Goal: Transaction & Acquisition: Purchase product/service

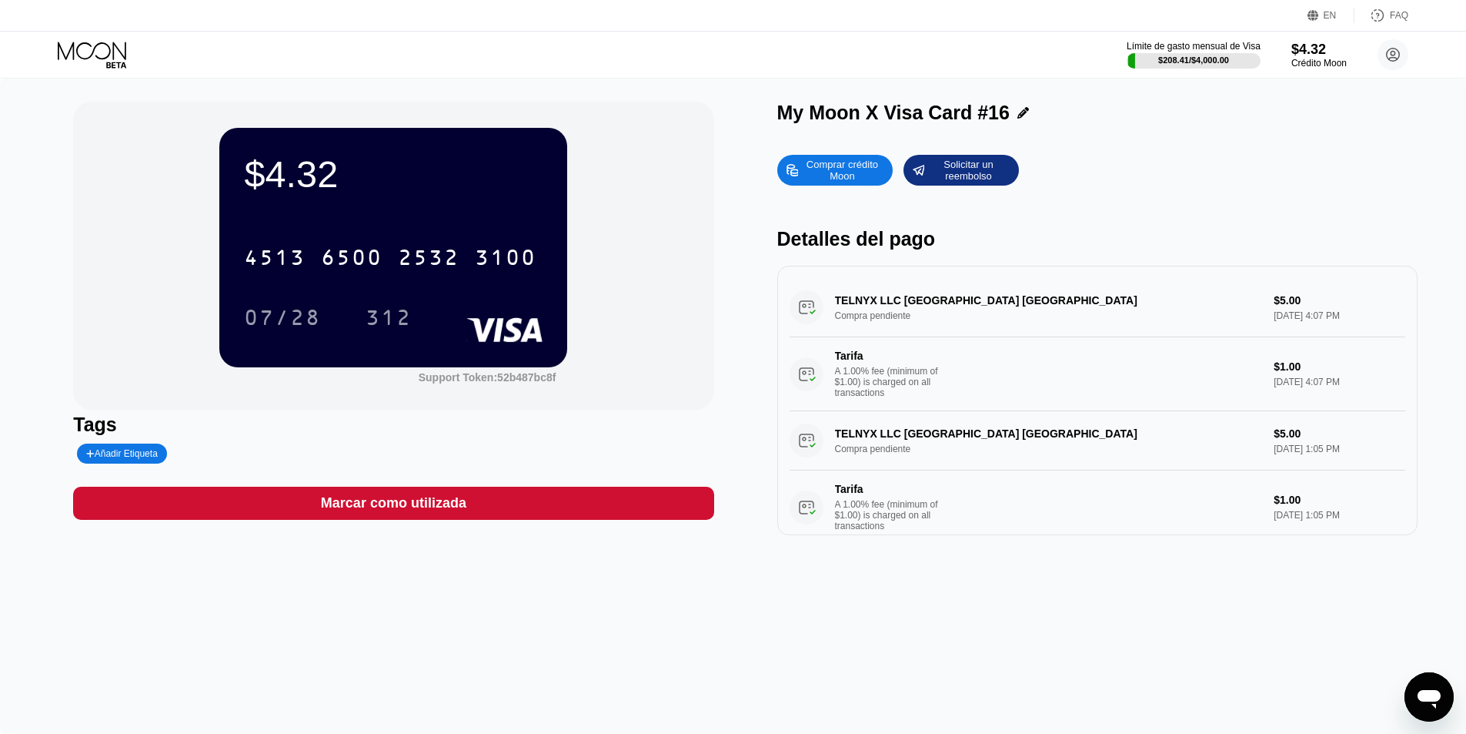
click at [98, 38] on div "Límite de gasto mensual de Visa $208.41 / $4,000.00 $4.32 Crédito Moon Camila D…" at bounding box center [733, 55] width 1466 height 46
click at [93, 46] on icon at bounding box center [94, 55] width 72 height 27
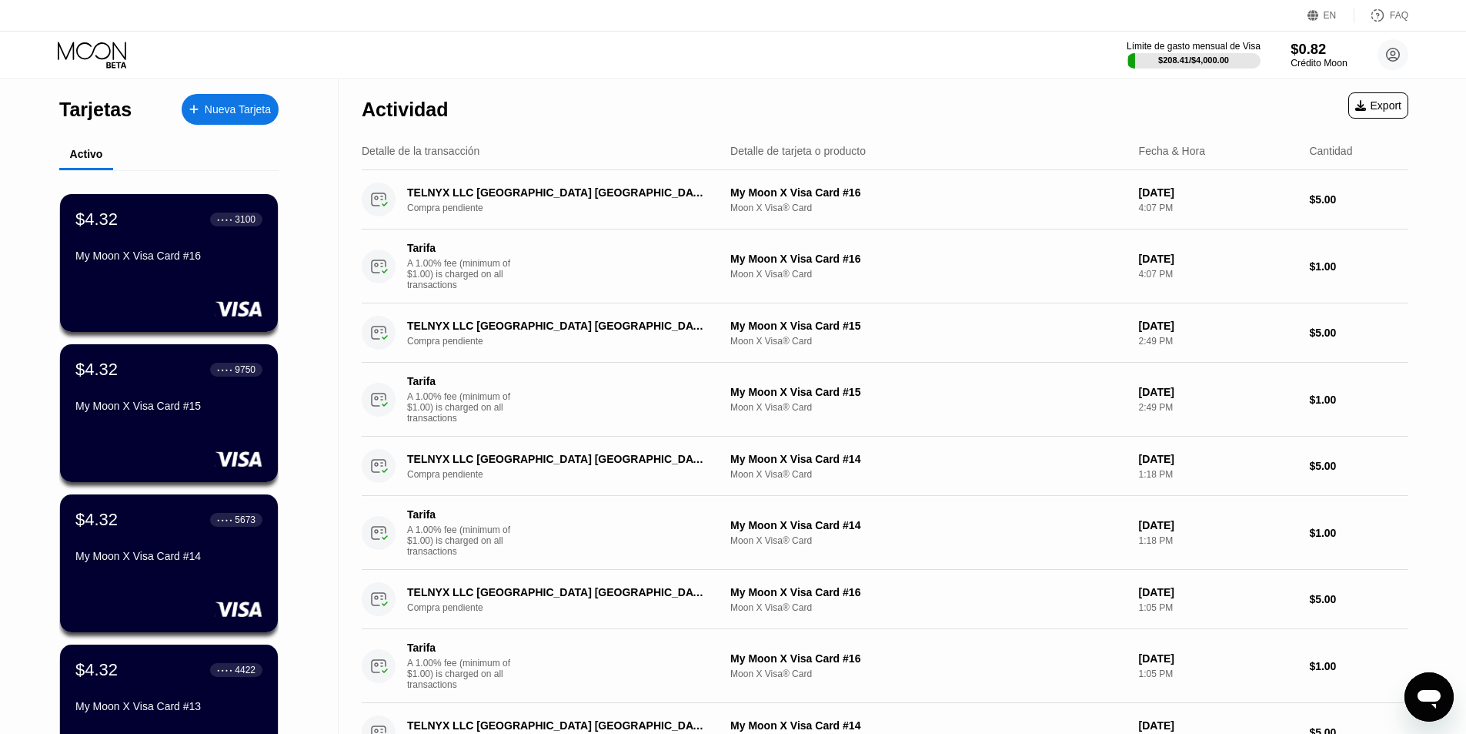
click at [1299, 45] on div "$0.82" at bounding box center [1319, 49] width 56 height 16
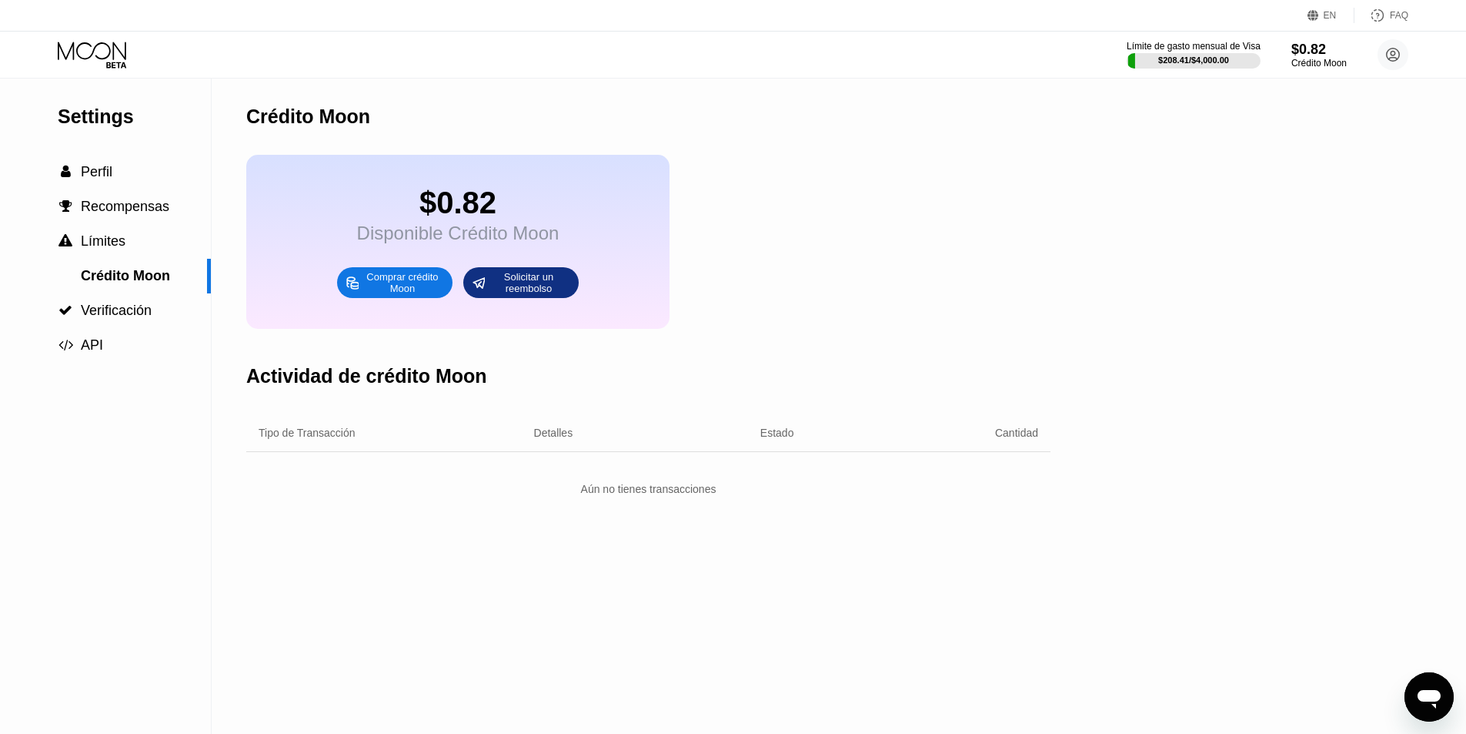
click at [416, 294] on div "Comprar crédito Moon" at bounding box center [402, 282] width 85 height 25
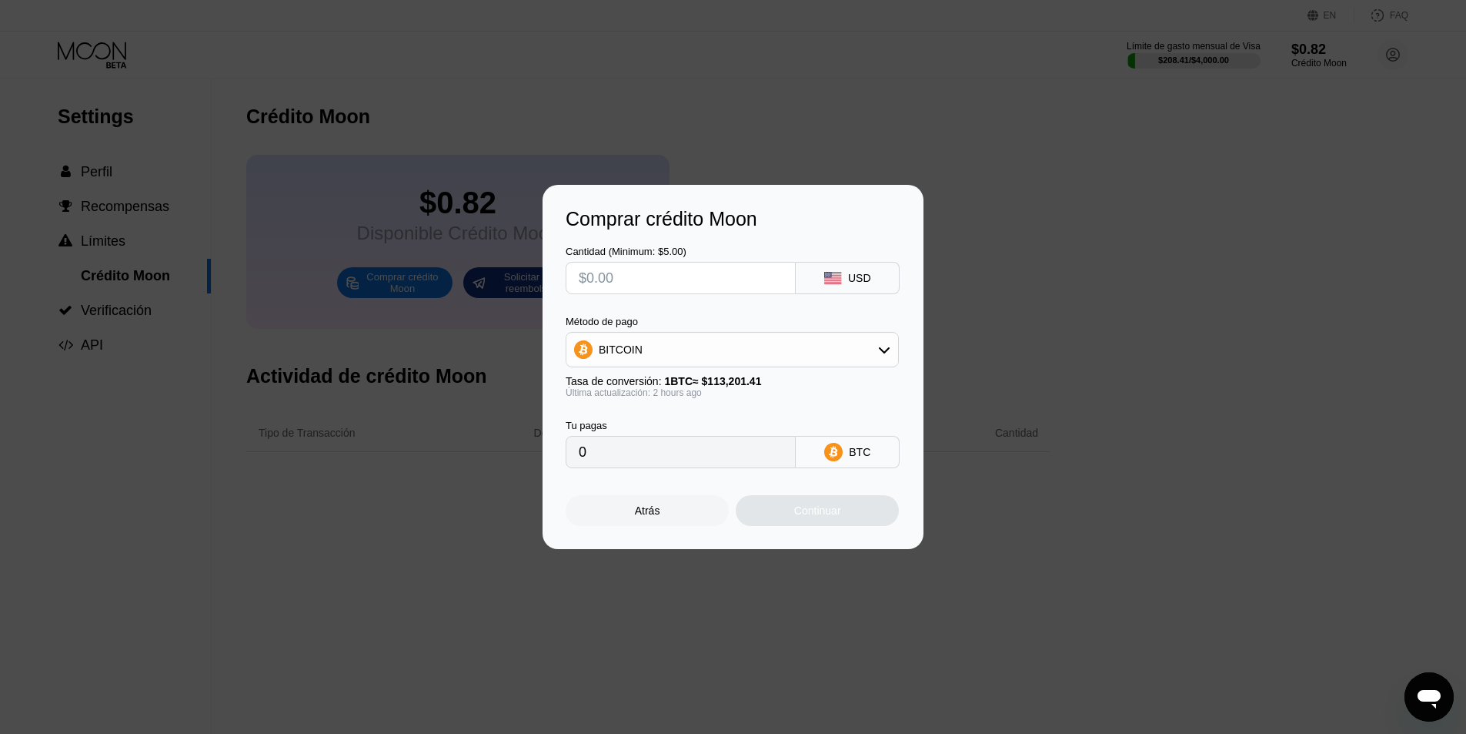
click at [827, 349] on div "BITCOIN" at bounding box center [733, 349] width 332 height 31
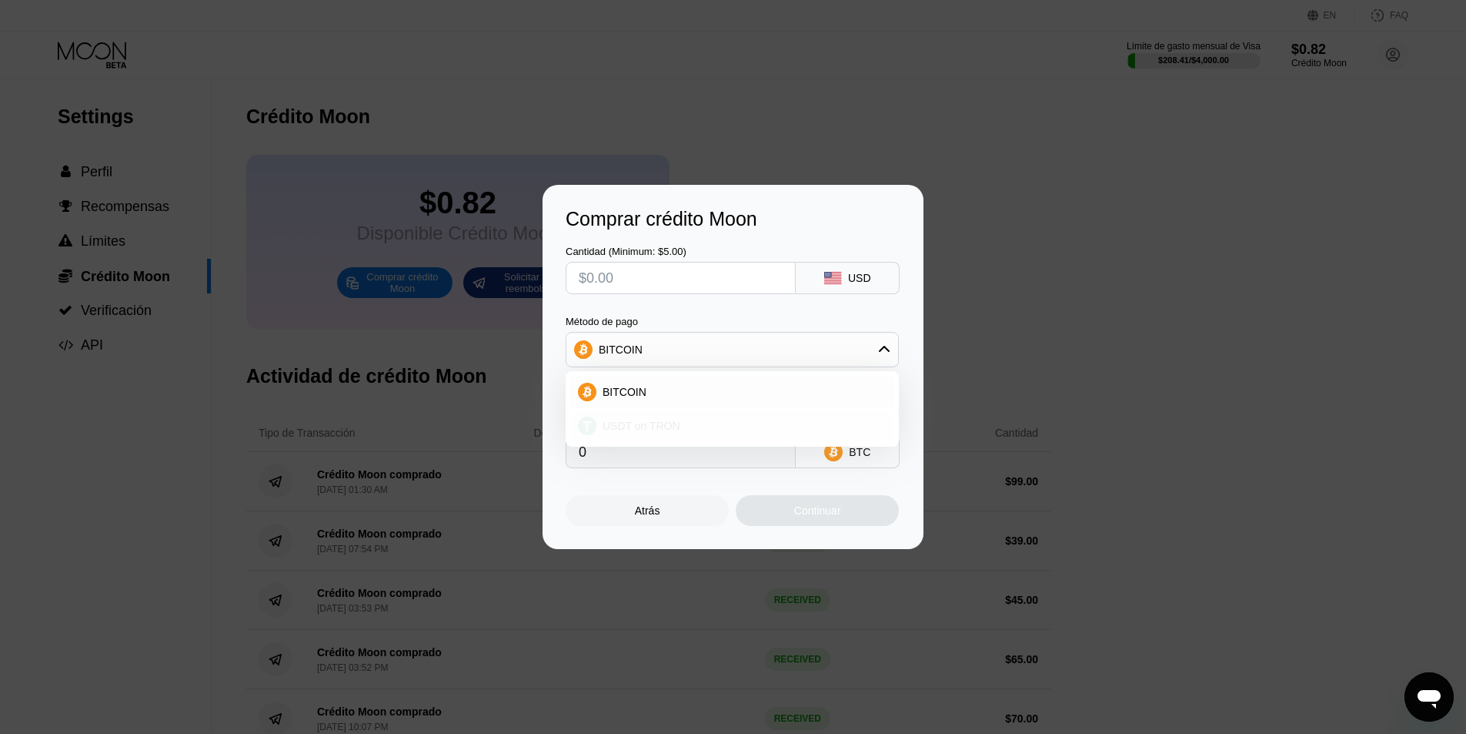
click at [692, 420] on div "USDT on TRON" at bounding box center [742, 426] width 290 height 12
type input "0.00"
click at [692, 283] on input "text" at bounding box center [681, 277] width 204 height 31
type input "$6"
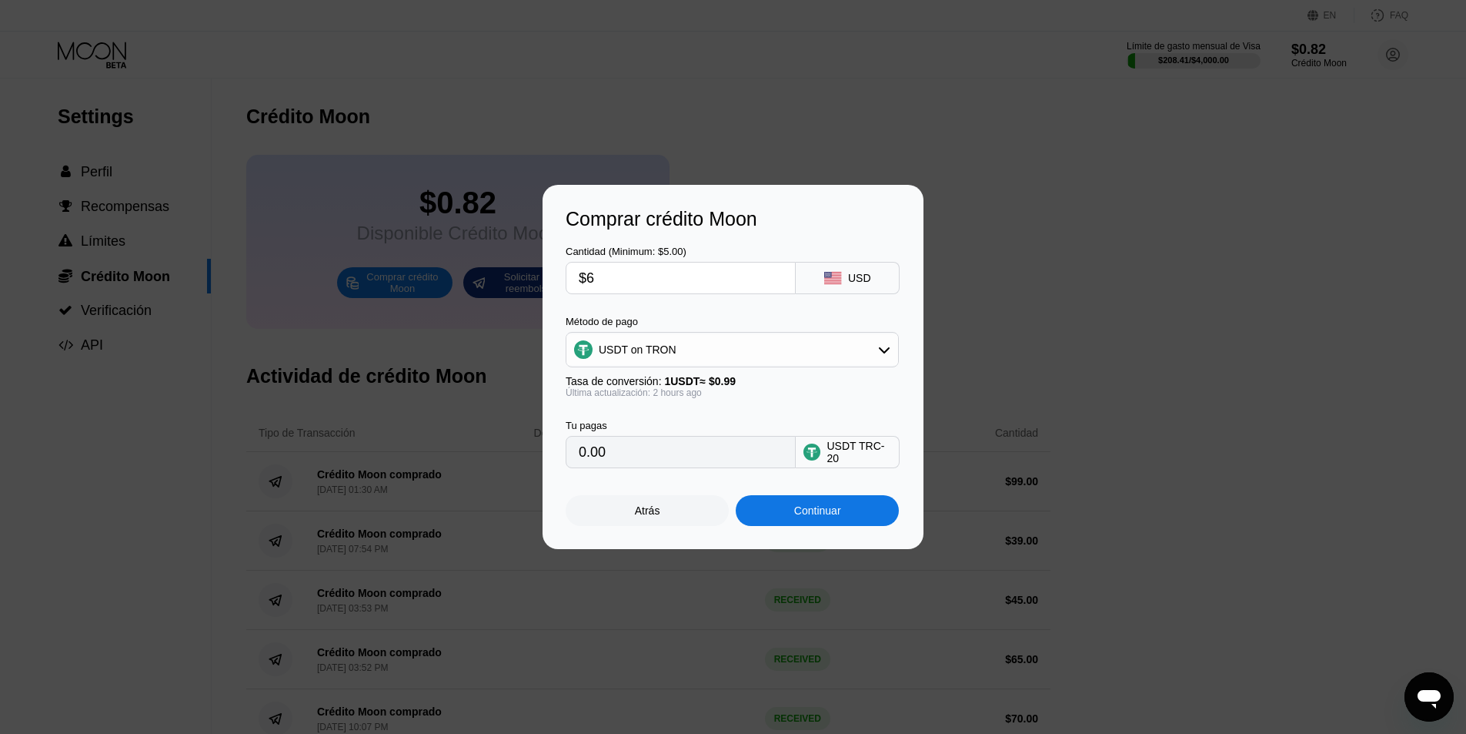
type input "6.06"
type input "$60"
type input "60.61"
drag, startPoint x: 606, startPoint y: 281, endPoint x: 586, endPoint y: 276, distance: 20.5
click at [587, 276] on input "$60" at bounding box center [681, 277] width 204 height 31
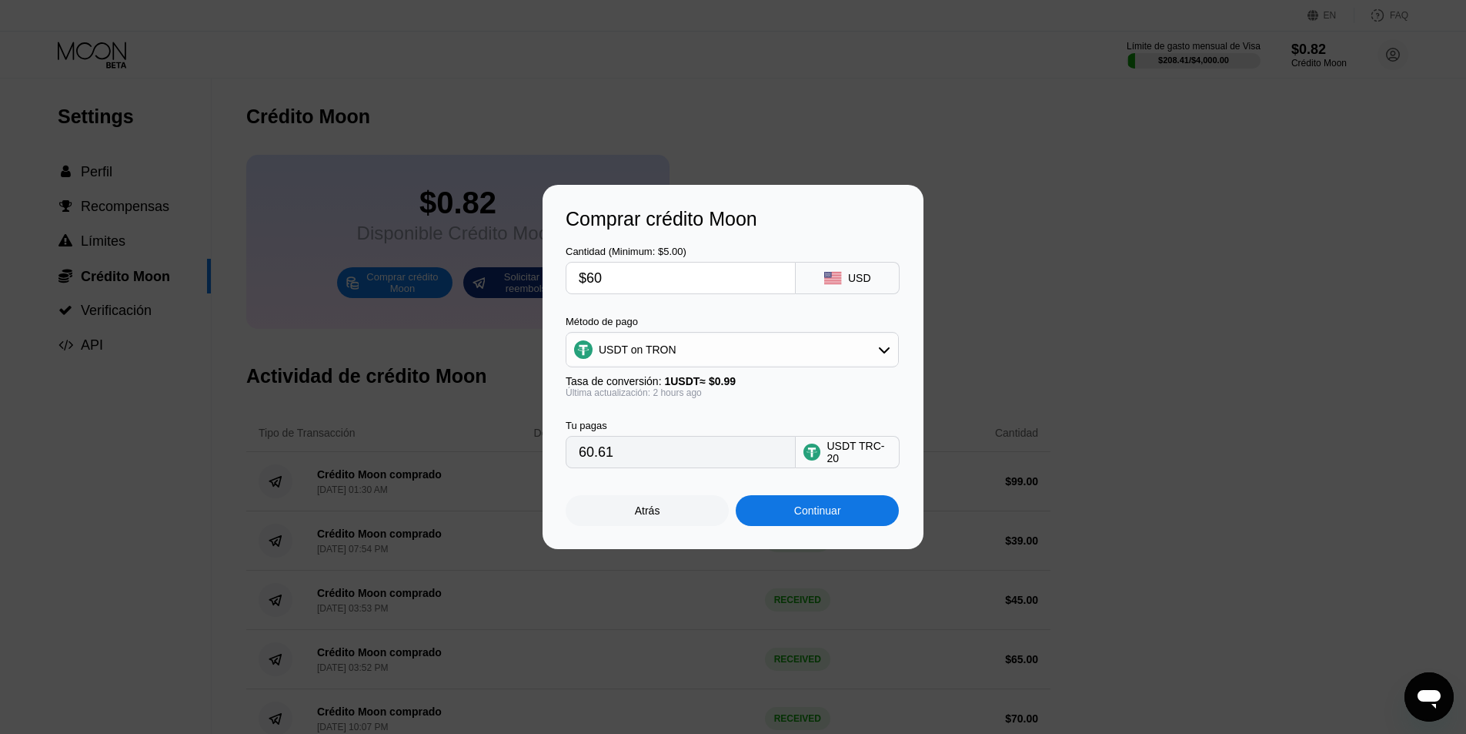
click at [583, 276] on input "$60" at bounding box center [681, 277] width 204 height 31
type input "$5"
type input "5.05"
type input "$59"
type input "59.60"
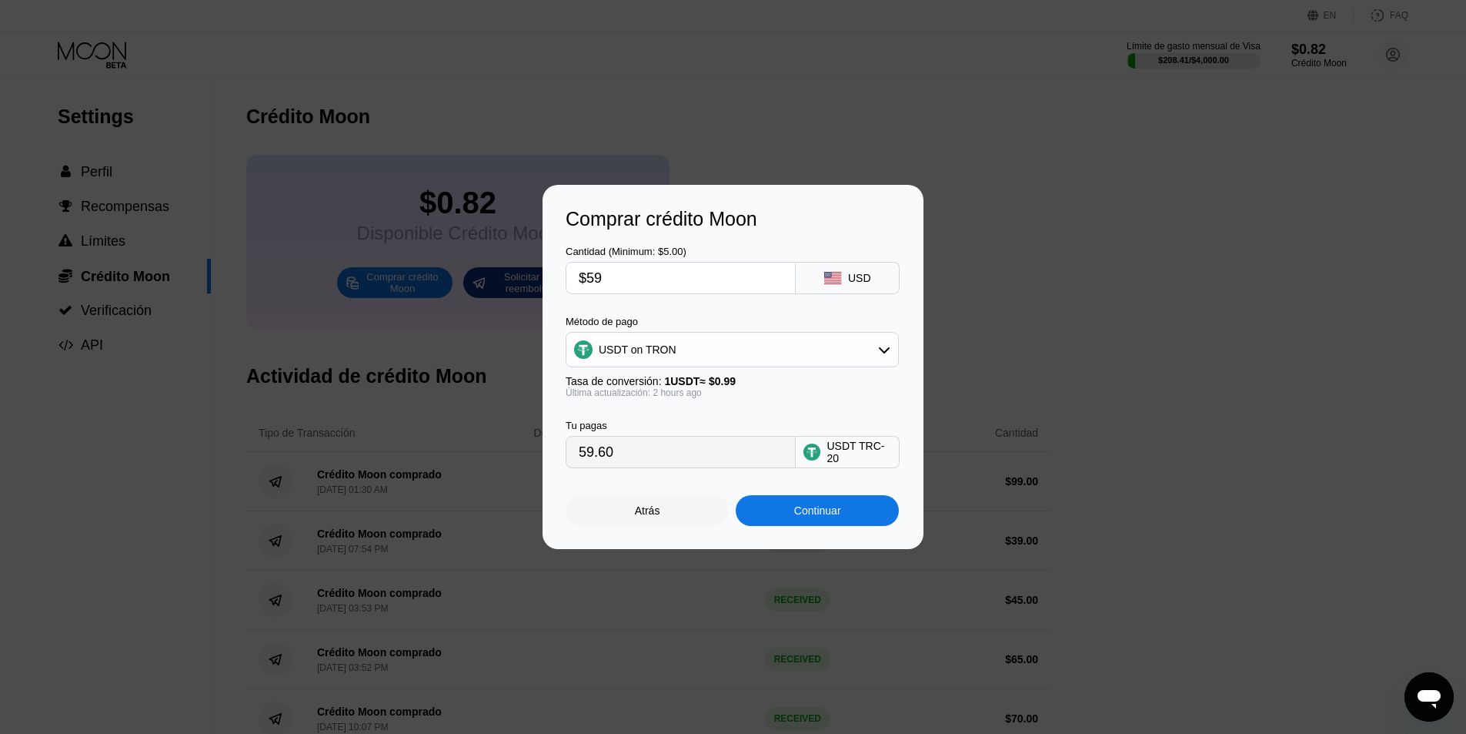
type input "$59"
click at [679, 352] on div "USDT on TRON" at bounding box center [733, 349] width 332 height 31
click at [647, 423] on span "USDT on TRON" at bounding box center [642, 426] width 78 height 12
click at [829, 515] on div "Continuar" at bounding box center [817, 510] width 47 height 12
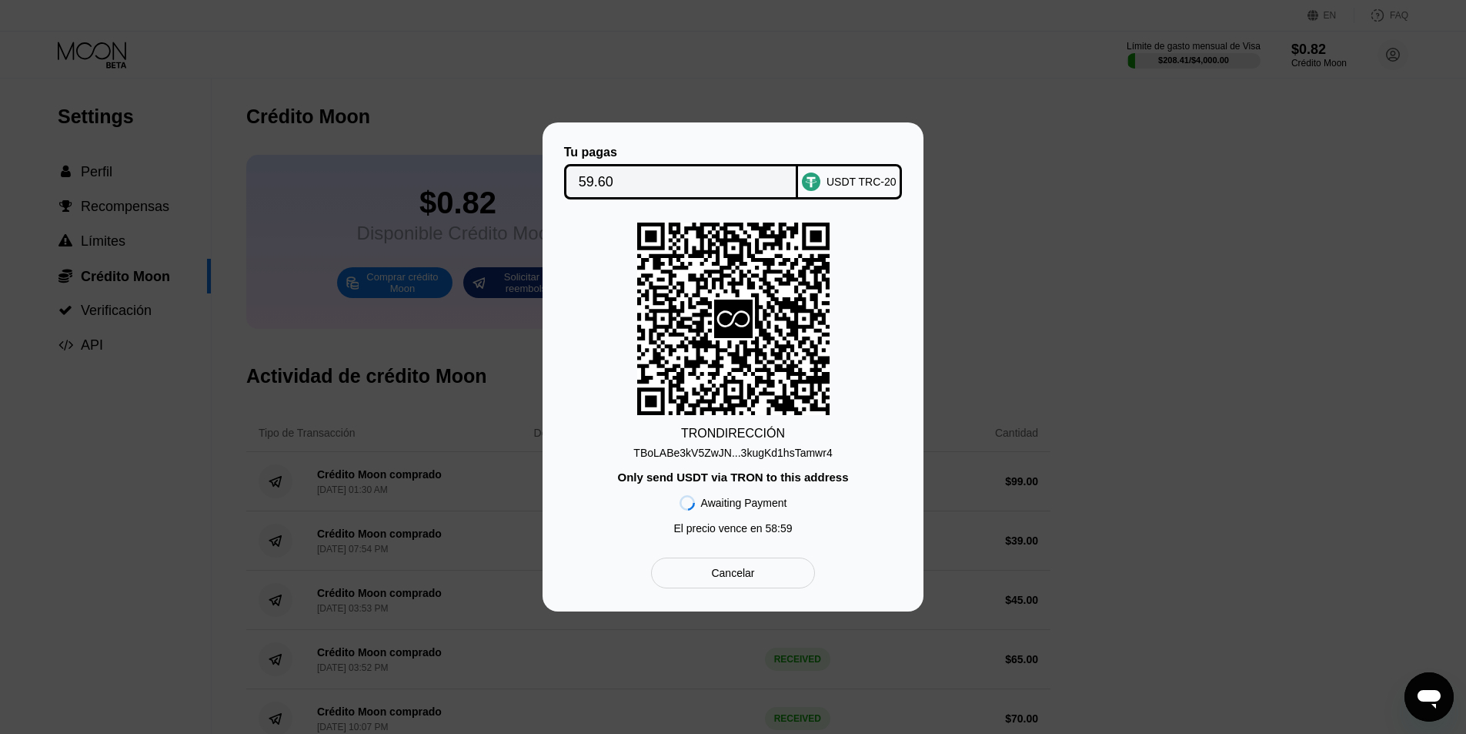
click at [747, 458] on div "TBoLABe3kV5ZwJN...3kugKd1hsTamwr4" at bounding box center [732, 452] width 199 height 12
click at [496, 272] on div "Tu pagas 59.60 USDT TRC-20 TRON DIRECCIÓN TBoLABe3kV5ZwJN...3kugKd1hsTamwr4 Onl…" at bounding box center [733, 366] width 1466 height 489
click at [754, 580] on div "Cancelar" at bounding box center [732, 573] width 43 height 14
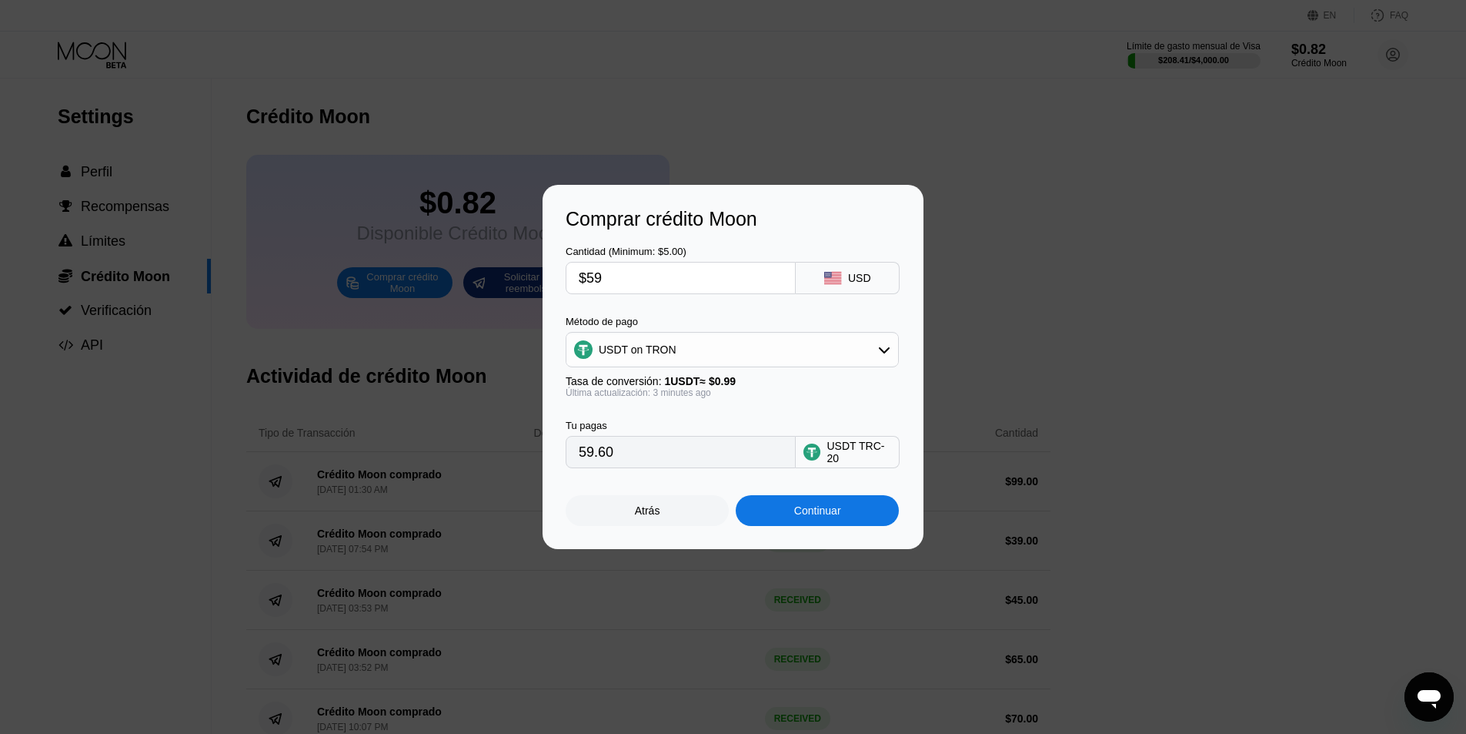
click at [680, 286] on input "$59" at bounding box center [681, 277] width 204 height 31
click at [694, 346] on div "USDT on TRON" at bounding box center [733, 349] width 332 height 31
click at [670, 353] on div "USDT on TRON" at bounding box center [638, 349] width 78 height 12
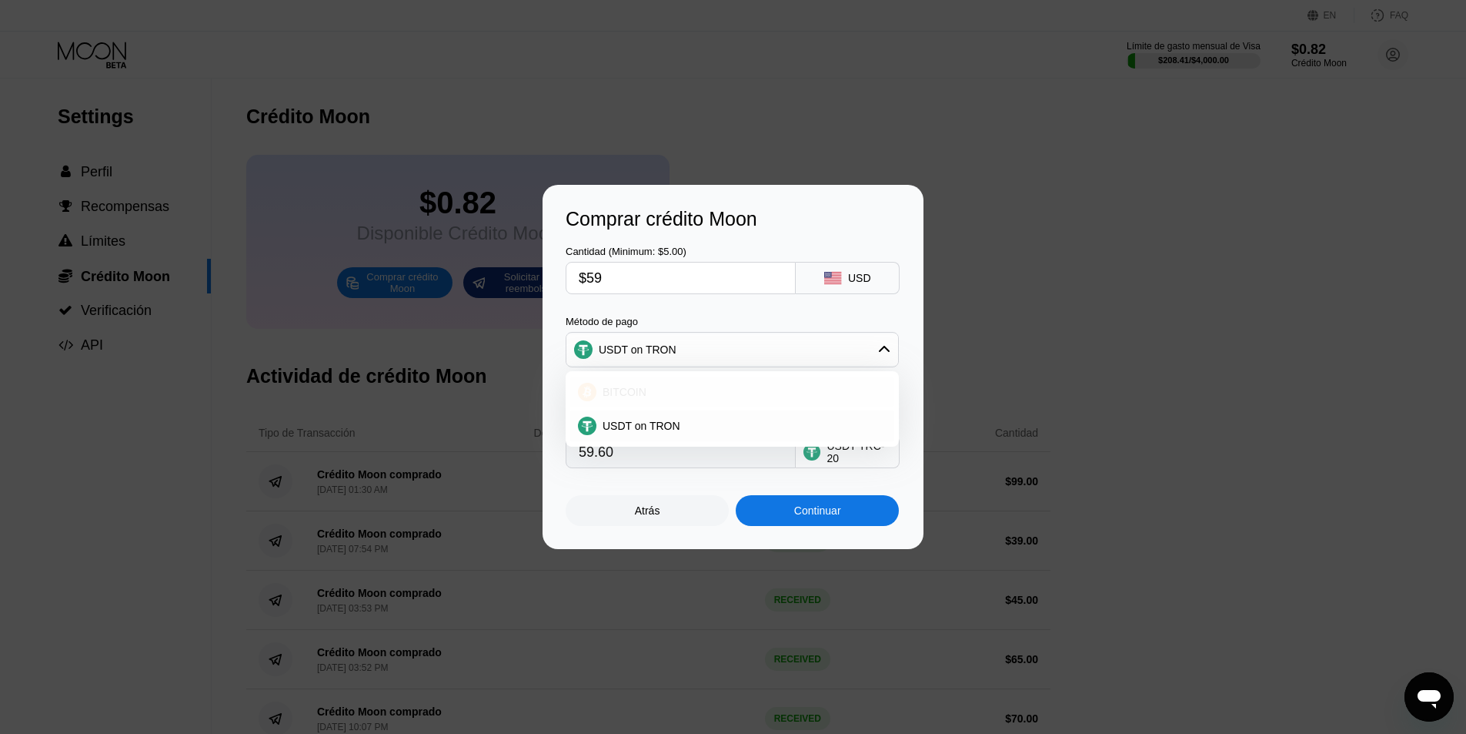
click at [667, 393] on div "BITCOIN" at bounding box center [742, 392] width 290 height 12
click at [667, 393] on div "Última actualización: 3 minutes ago" at bounding box center [732, 392] width 333 height 11
type input "0.00052027"
type input "$60"
type input "0.00052909"
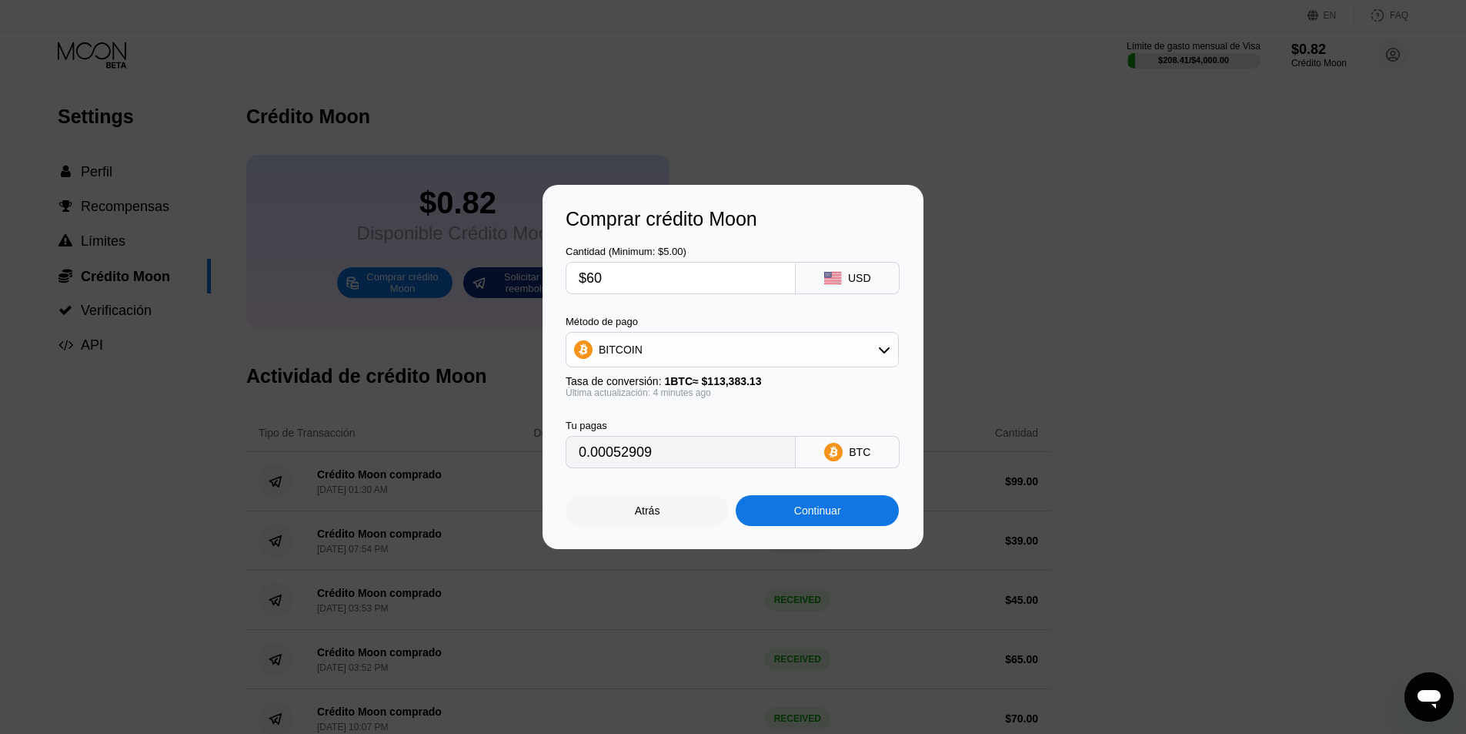
type input "$60"
click at [807, 524] on div "Continuar" at bounding box center [817, 510] width 163 height 31
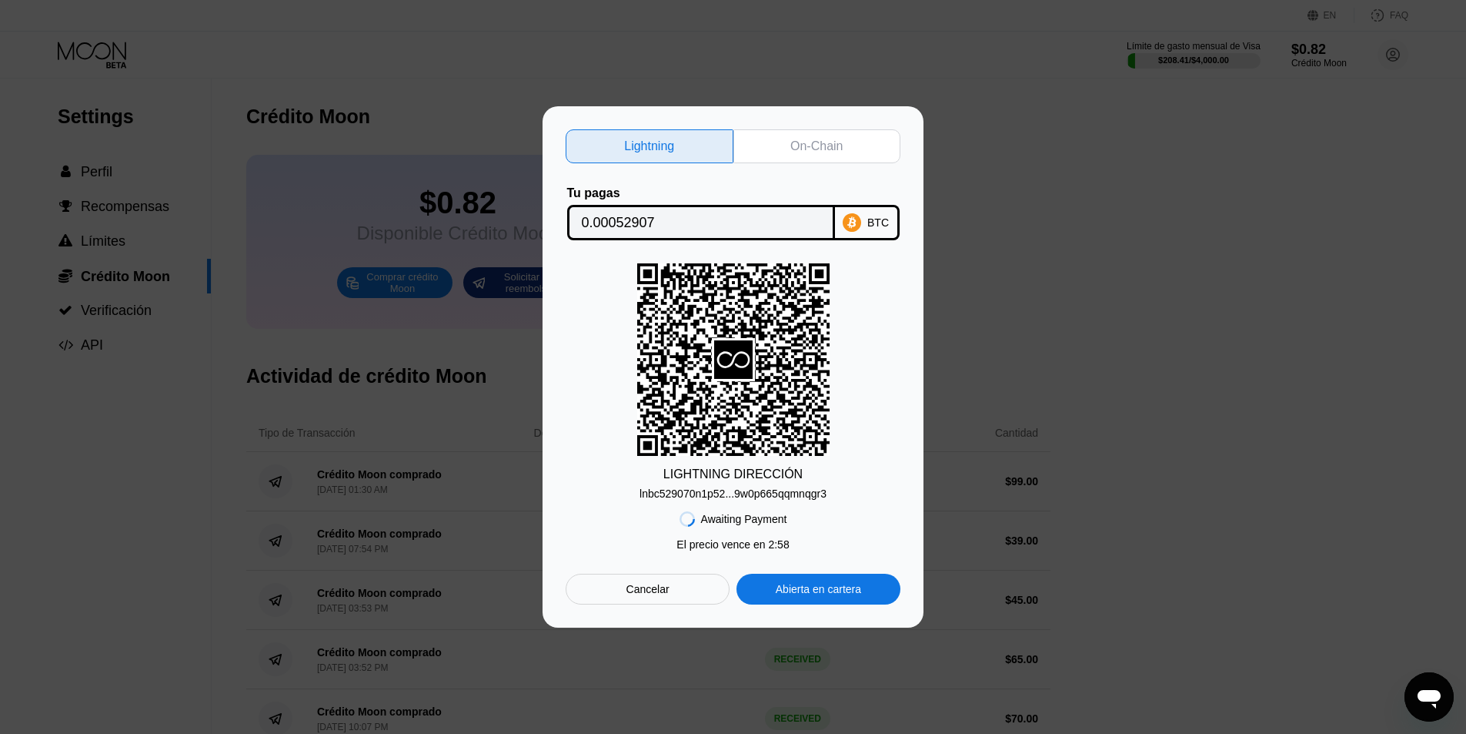
click at [728, 498] on div "lnbc529070n1p52...9w0p665qqmnqgr3" at bounding box center [733, 493] width 187 height 12
click at [757, 500] on div "lnbc529070n1p52...9w0p665qqmnqgr3" at bounding box center [733, 493] width 187 height 12
click at [700, 495] on div "lnbc529070n1p52...9w0p665qqmnqgr3" at bounding box center [733, 493] width 187 height 12
click at [704, 227] on input "0.00052907" at bounding box center [701, 222] width 239 height 31
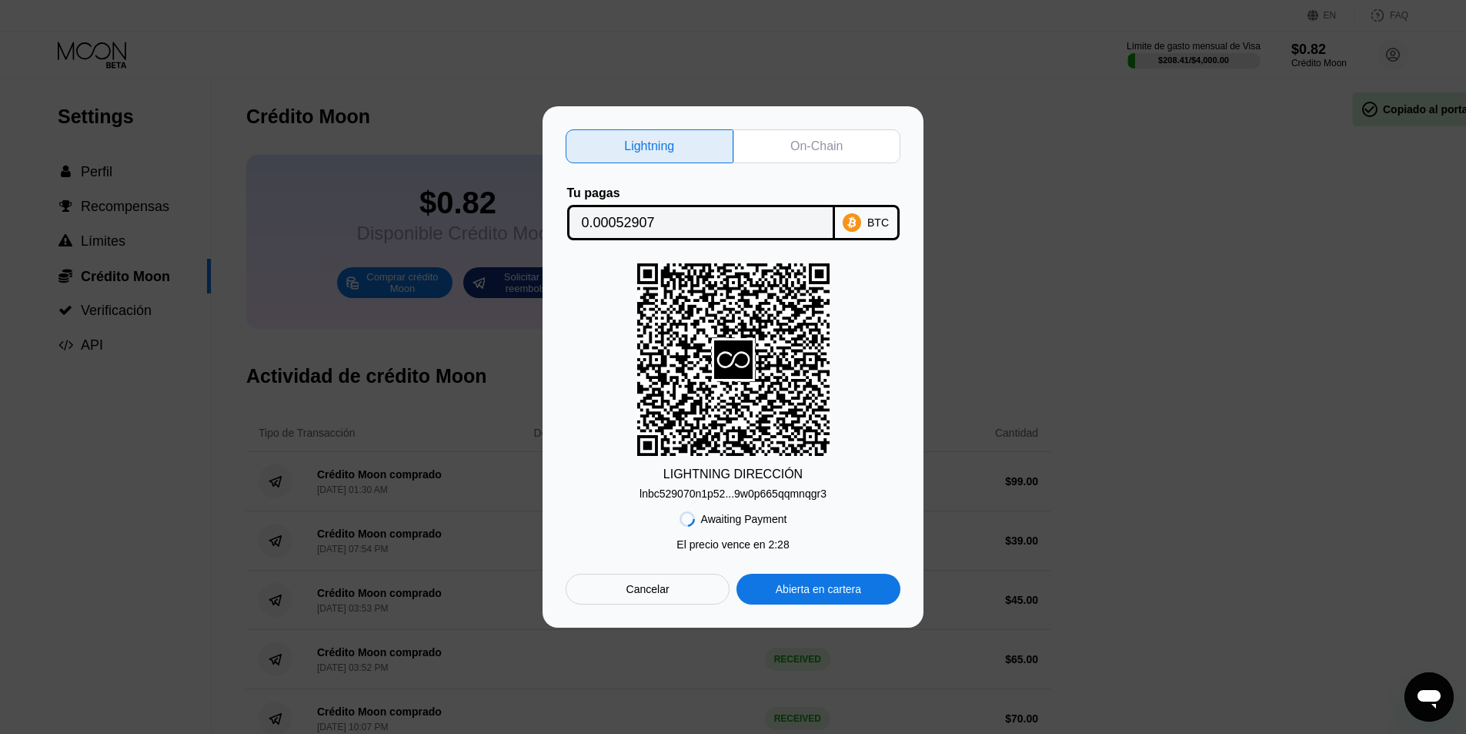
click at [704, 227] on input "0.00052907" at bounding box center [701, 222] width 239 height 31
click at [800, 151] on div "On-Chain" at bounding box center [818, 146] width 168 height 34
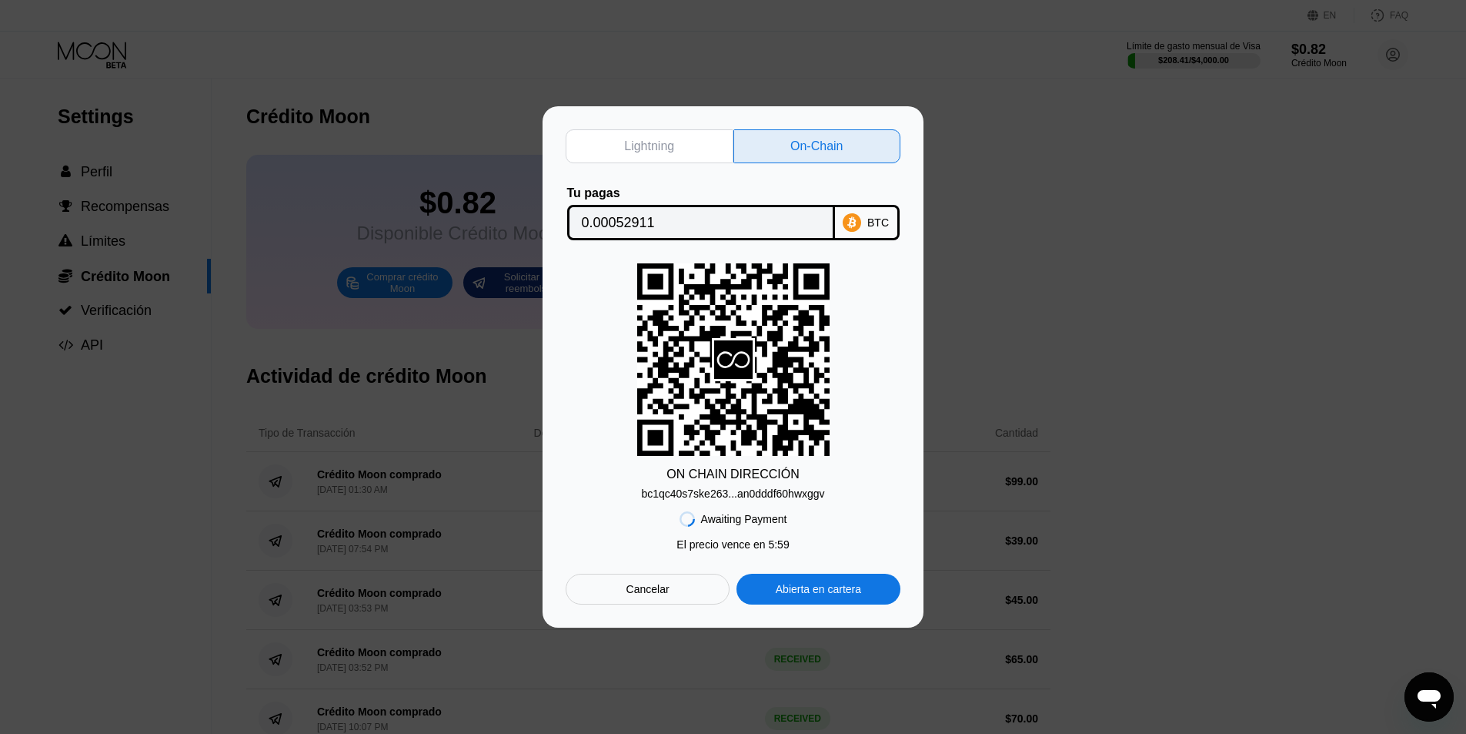
click at [745, 494] on div "bc1qc40s7ske263...an0dddf60hwxggv" at bounding box center [732, 493] width 183 height 12
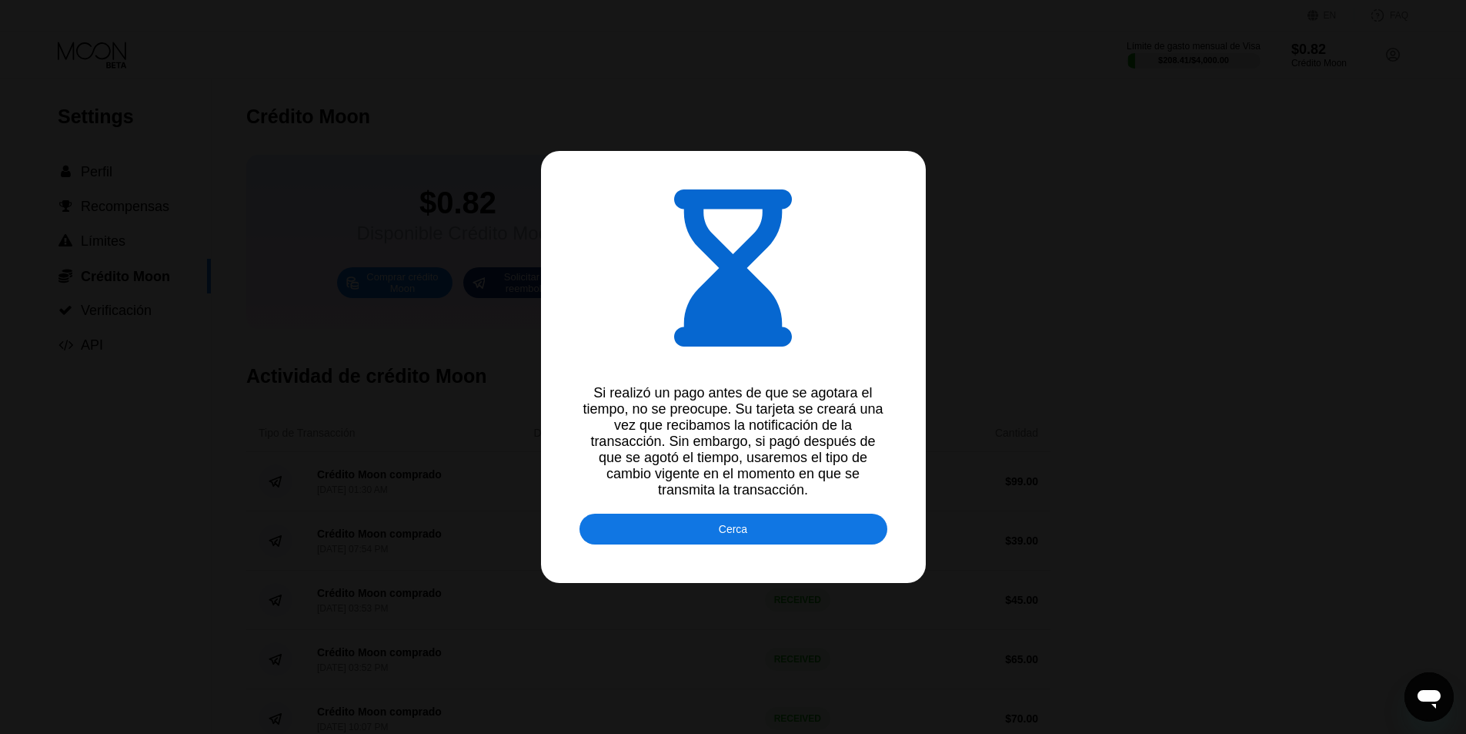
type input "0.00052895"
click at [732, 535] on div "Cerca" at bounding box center [733, 529] width 28 height 12
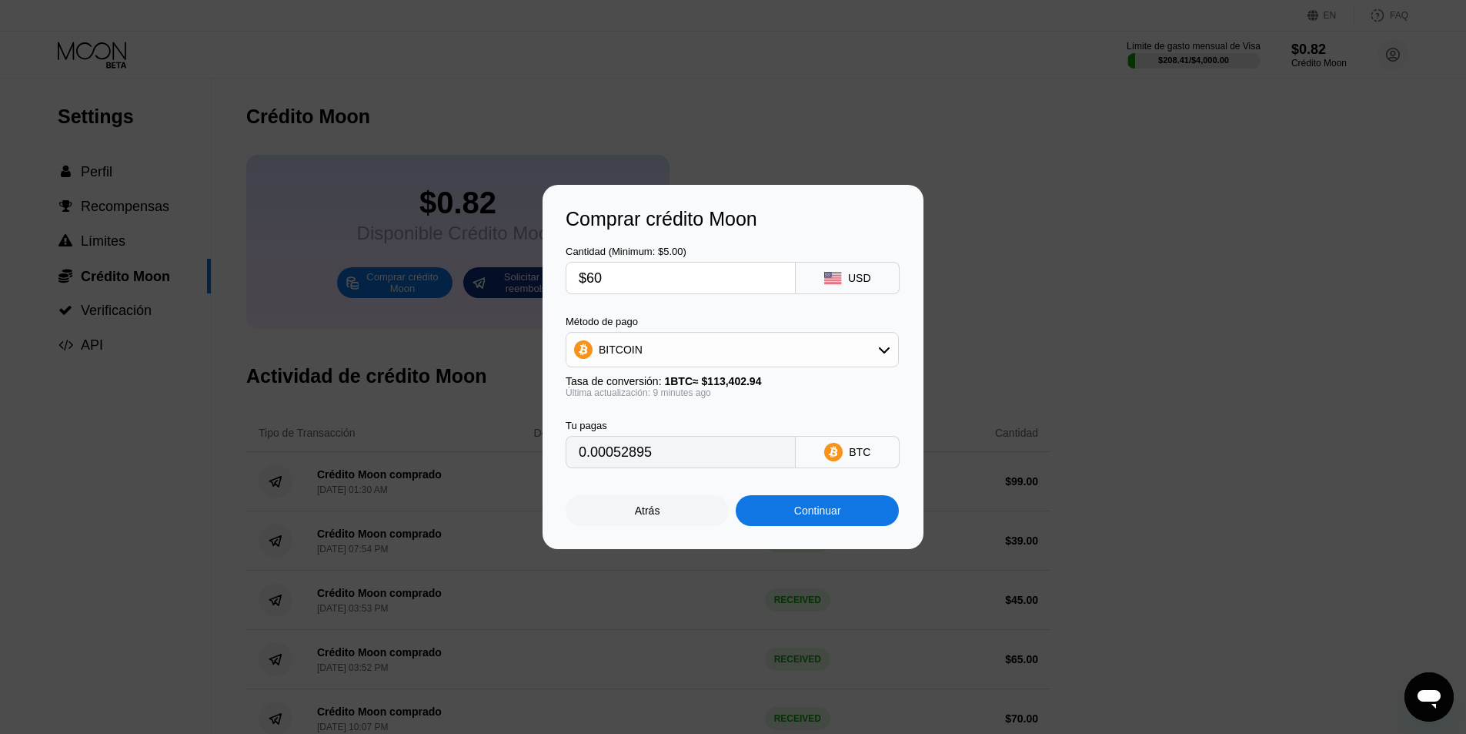
click at [828, 513] on div "Continuar" at bounding box center [817, 510] width 47 height 12
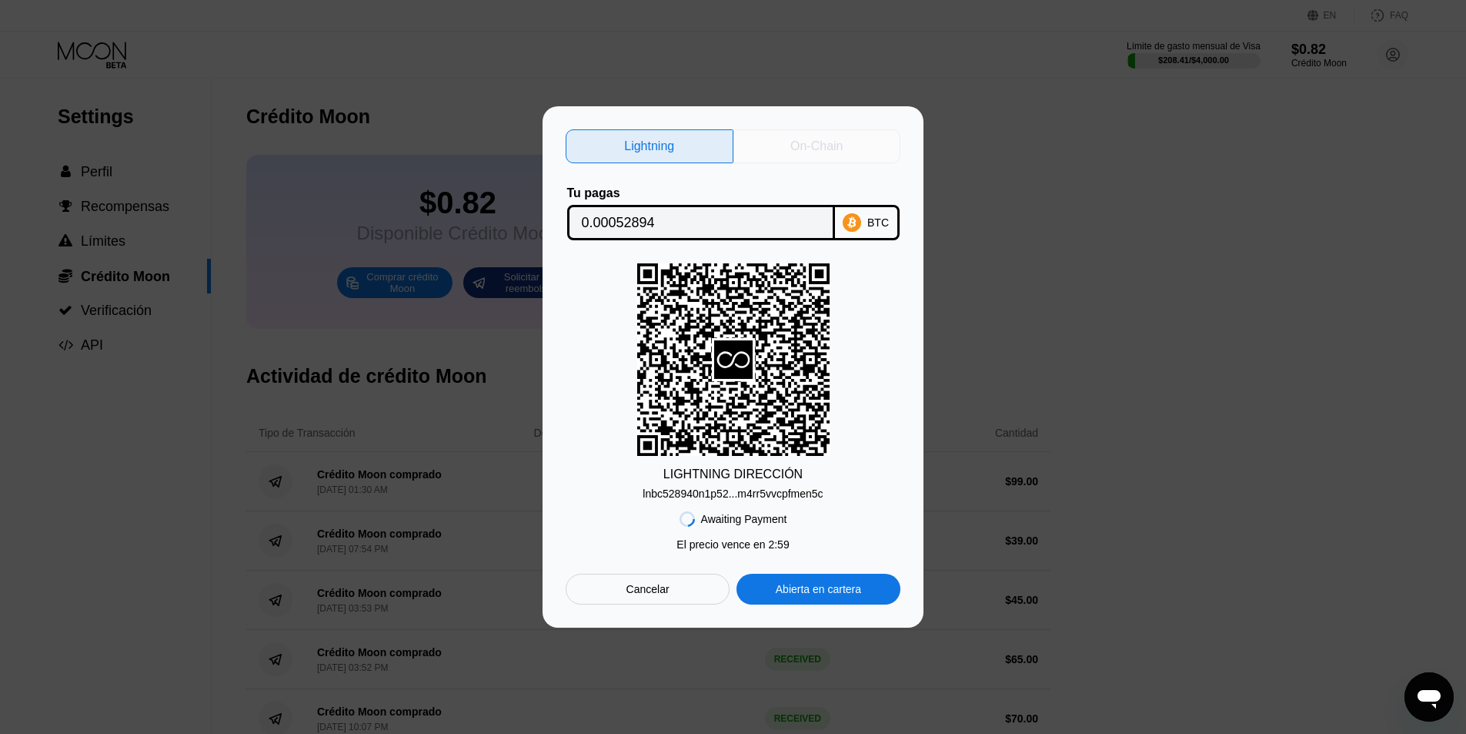
click at [857, 145] on div "On-Chain" at bounding box center [818, 146] width 168 height 34
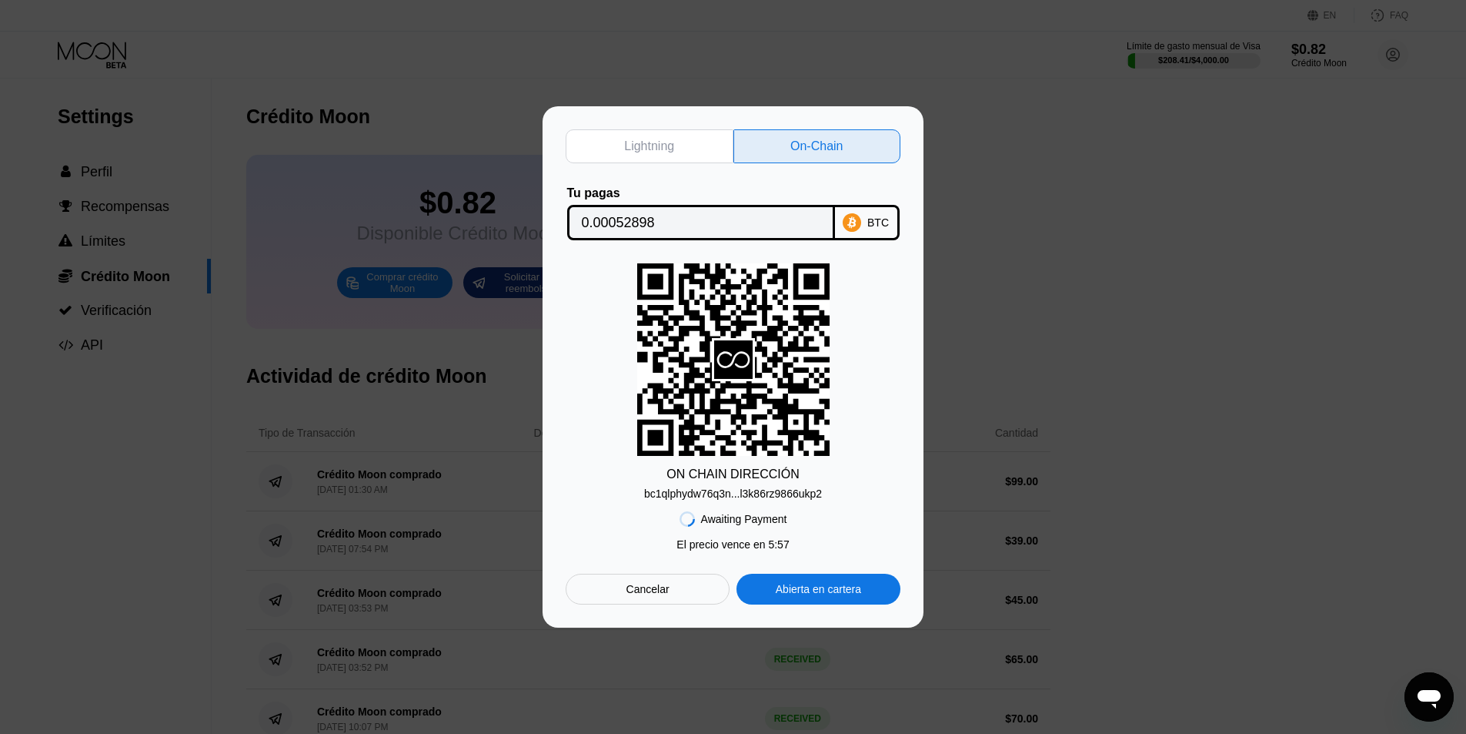
click at [767, 499] on div "bc1qlphydw76q3n...l3k86rz9866ukp2" at bounding box center [733, 493] width 178 height 12
click at [637, 219] on input "0.00052898" at bounding box center [701, 222] width 239 height 31
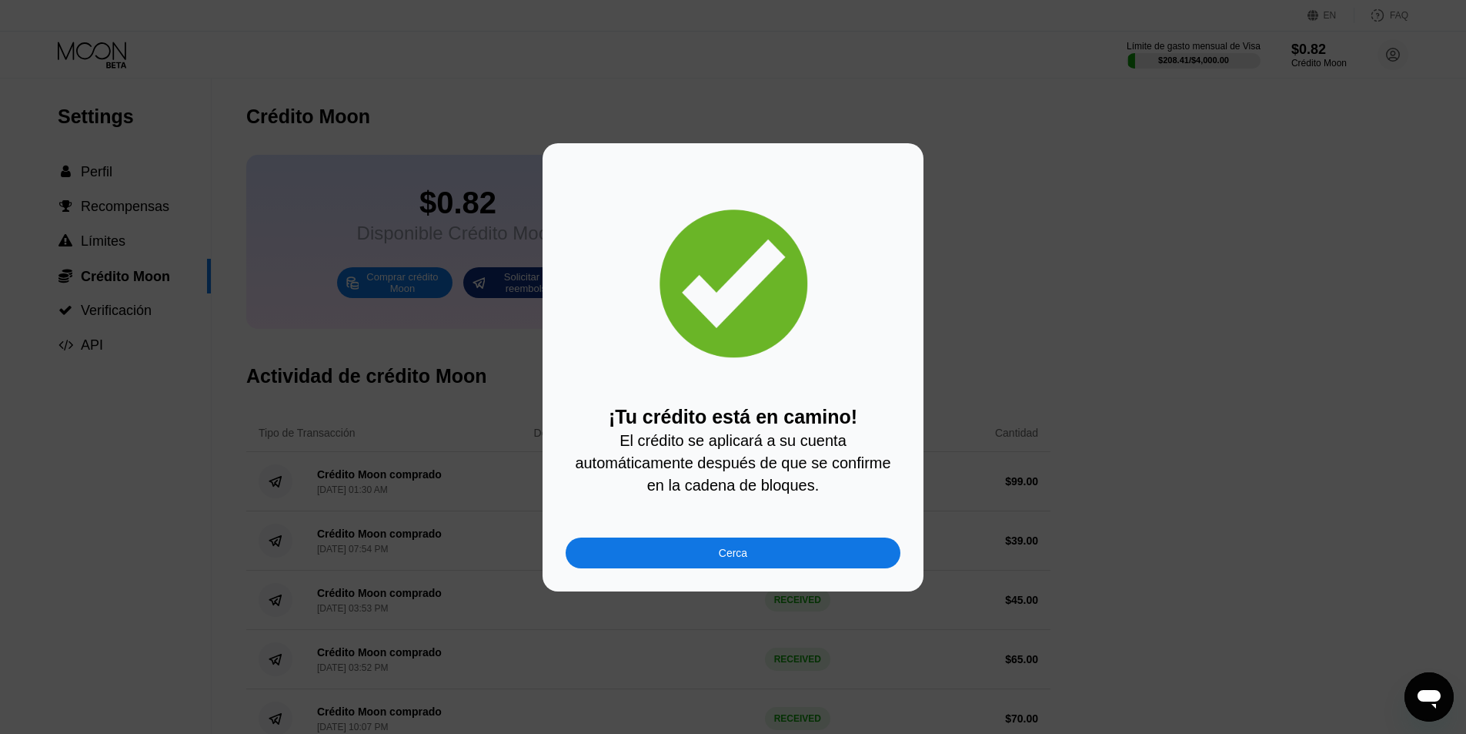
click at [837, 563] on div "Cerca" at bounding box center [733, 552] width 335 height 31
